Goal: Browse casually

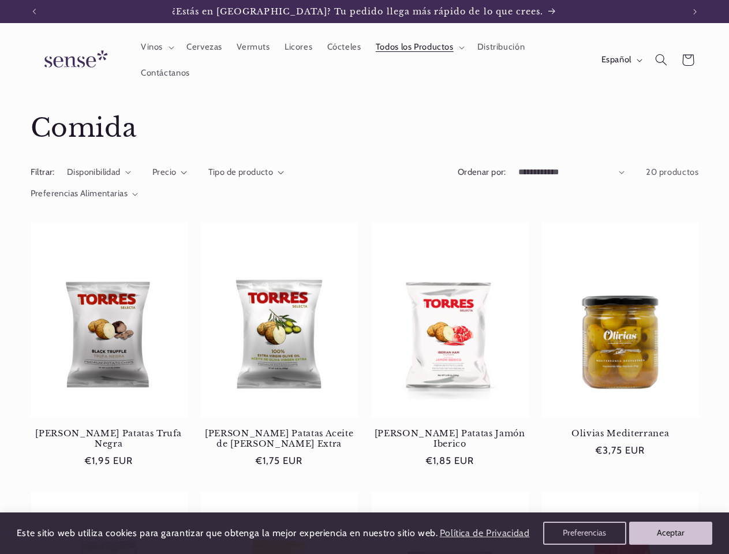
scroll to position [0, 650]
click at [34, 12] on icon "Anuncio anterior" at bounding box center [33, 12] width 3 height 6
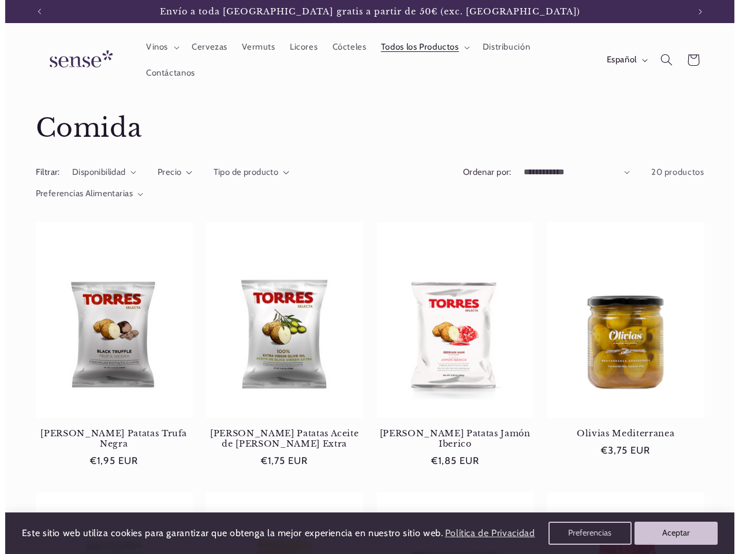
scroll to position [0, 0]
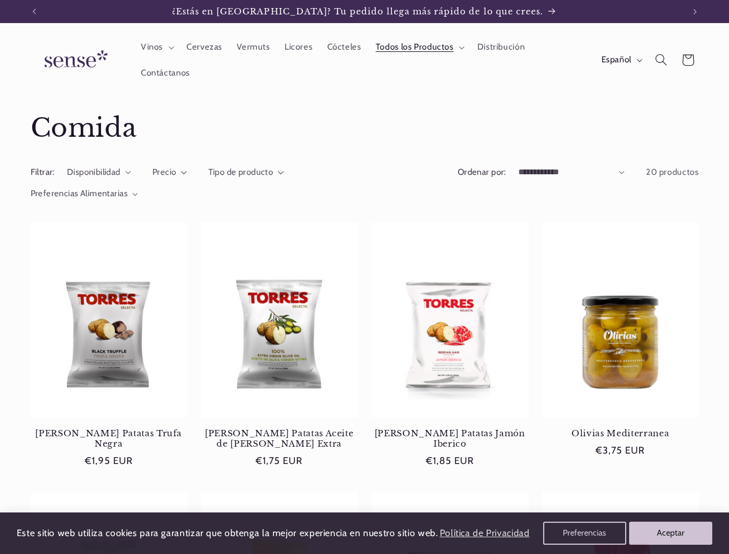
click at [695, 12] on icon "Anuncio siguiente" at bounding box center [694, 12] width 3 height 6
click at [156, 47] on span "Vinos" at bounding box center [152, 47] width 22 height 11
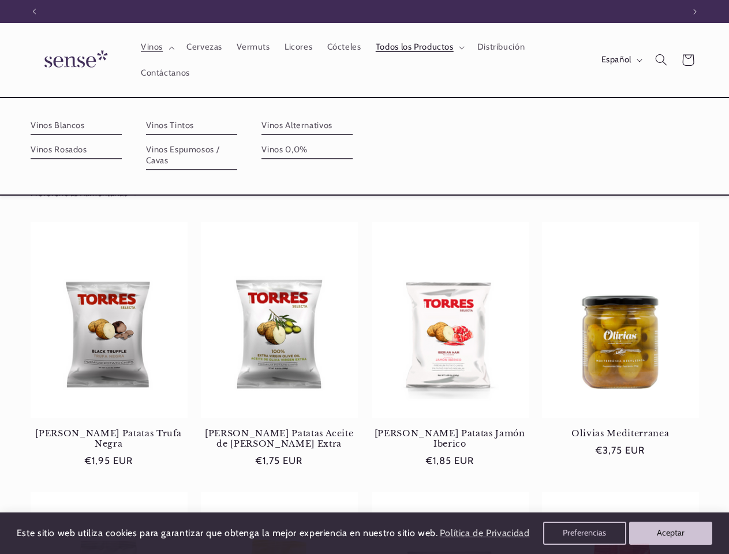
click at [418, 47] on span "Todos los Productos" at bounding box center [415, 47] width 78 height 11
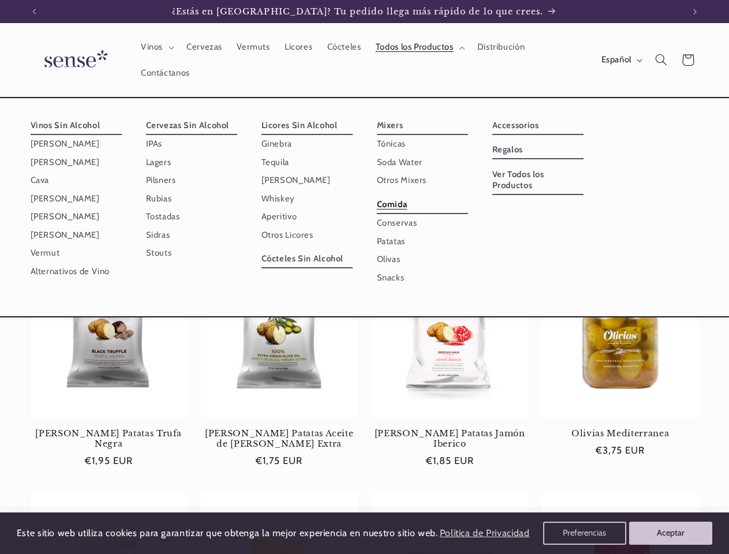
click at [621, 60] on span "Español" at bounding box center [617, 60] width 30 height 13
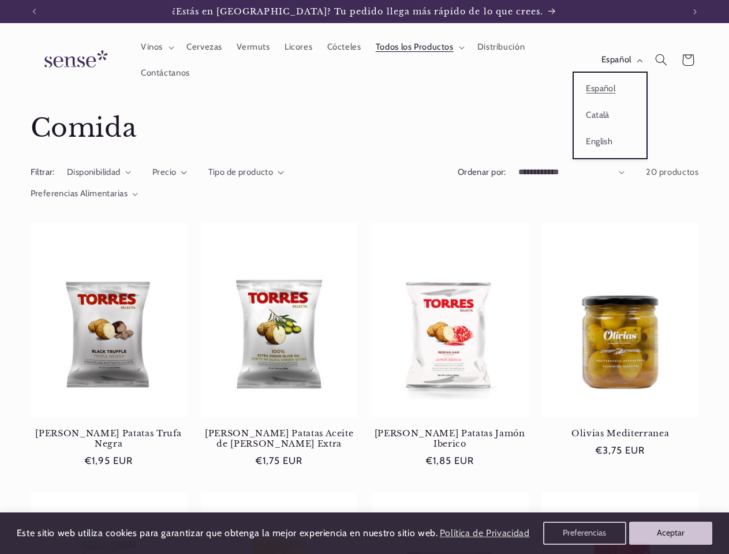
click at [661, 60] on icon "Búsqueda" at bounding box center [661, 60] width 12 height 12
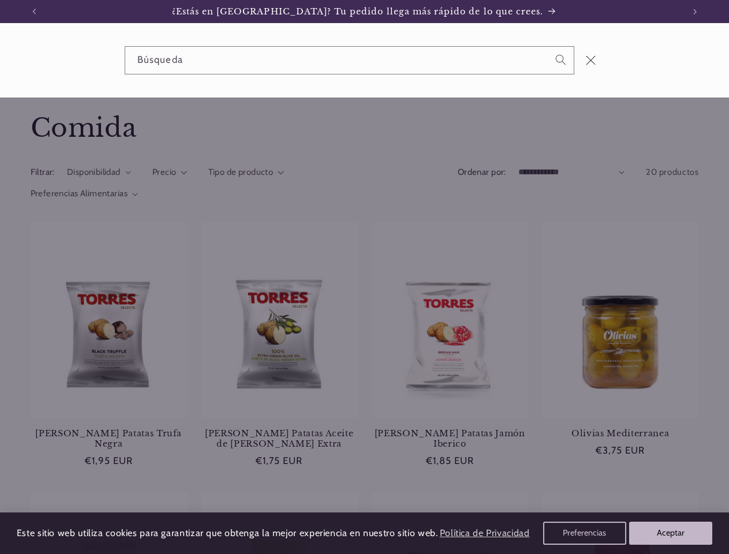
click at [663, 73] on div "Búsqueda" at bounding box center [364, 60] width 729 height 74
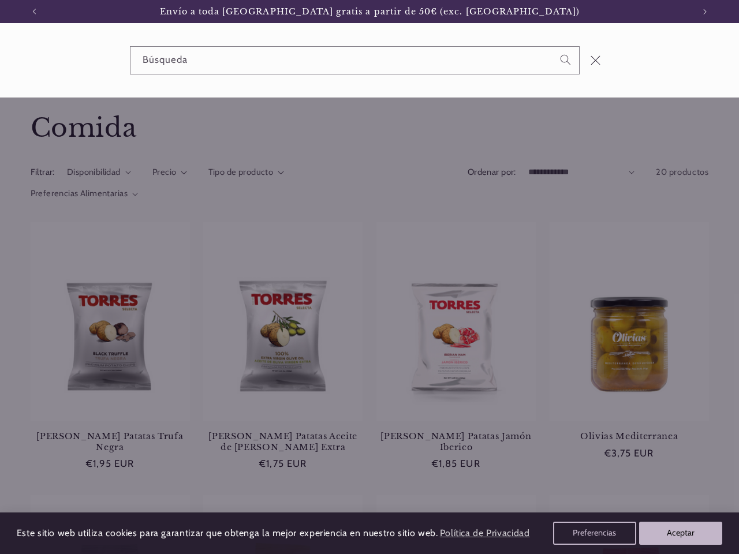
click at [0, 60] on div "Búsqueda" at bounding box center [0, 60] width 0 height 0
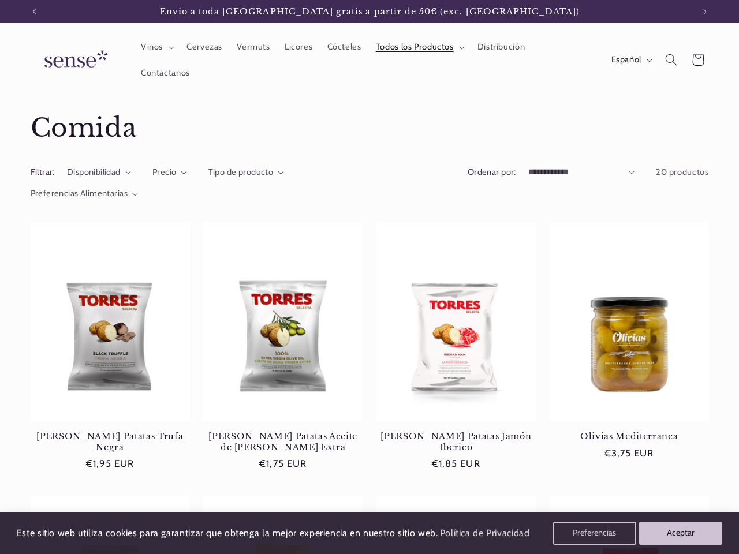
click at [170, 173] on span "Precio" at bounding box center [164, 172] width 24 height 10
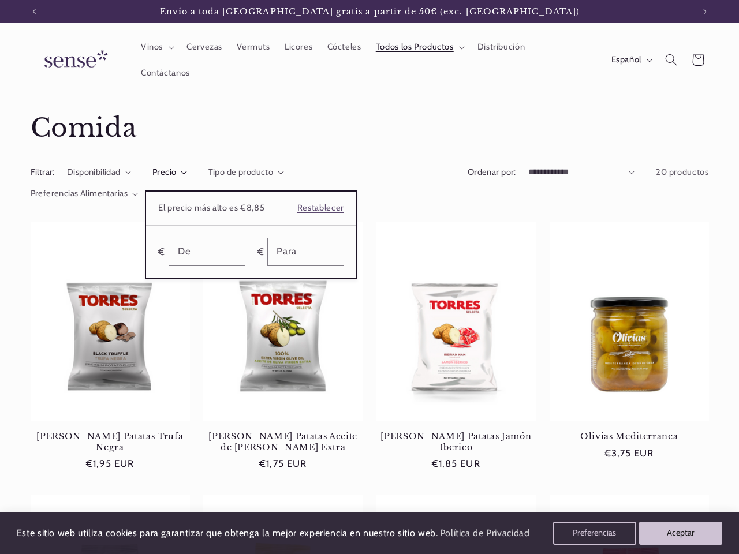
click at [187, 173] on summary "Precio" at bounding box center [169, 172] width 35 height 13
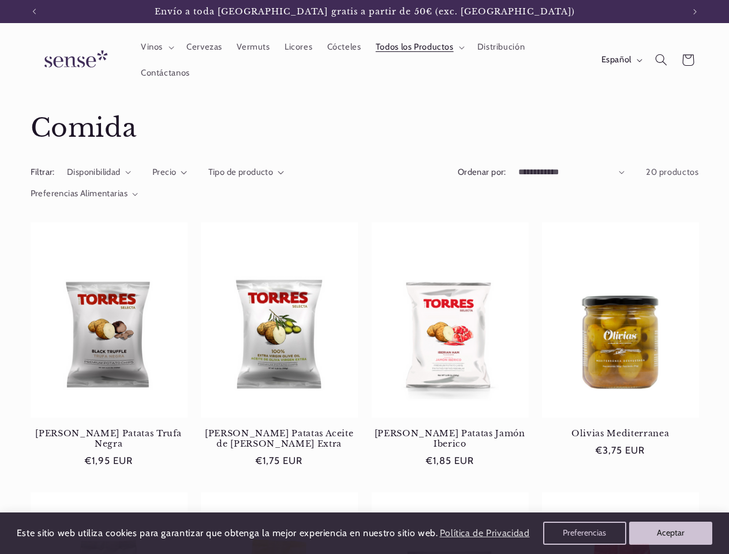
scroll to position [0, 650]
